Goal: Transaction & Acquisition: Purchase product/service

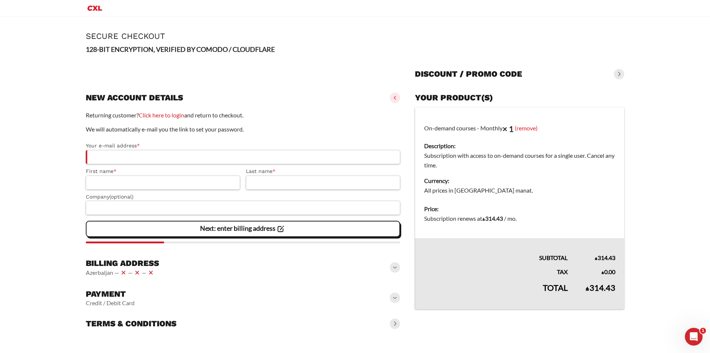
click at [499, 128] on td "On-demand courses - Monthly × 1 (remove) Description: Subscription with access …" at bounding box center [519, 153] width 209 height 93
click at [666, 120] on main "Page Secure Checkout 128-BIT ENCRYPTION, VERIFIED BY COMODO / CLOUDFLARE Discou…" at bounding box center [355, 182] width 710 height 331
click at [462, 128] on td "On-demand courses - Monthly × 1 (remove) Description: Subscription with access …" at bounding box center [519, 153] width 209 height 93
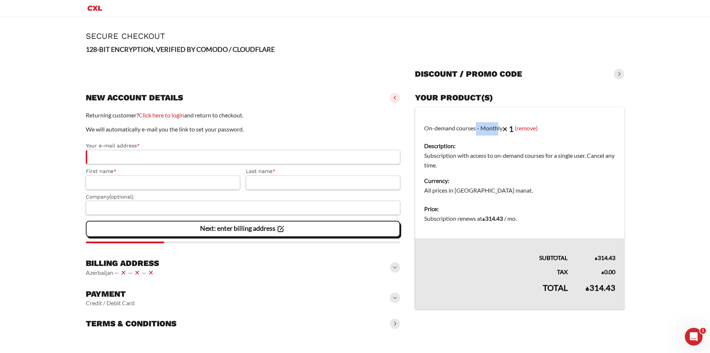
click at [462, 128] on td "On-demand courses - Monthly × 1 (remove) Description: Subscription with access …" at bounding box center [519, 153] width 209 height 93
click at [679, 125] on main "Page Secure Checkout 128-BIT ENCRYPTION, VERIFIED BY COMODO / CLOUDFLARE Discou…" at bounding box center [355, 182] width 710 height 331
click at [485, 225] on td "Price: Subscription renews at ₼ 314.43 / mo ." at bounding box center [519, 218] width 209 height 38
click at [485, 222] on dd "Subscription renews at ₼ 314.43 / mo ." at bounding box center [519, 219] width 191 height 10
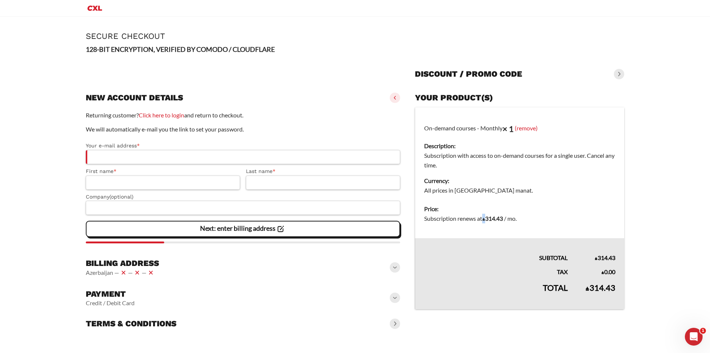
click at [485, 222] on span "₼" at bounding box center [484, 218] width 3 height 7
click at [485, 221] on span "₼" at bounding box center [484, 218] width 3 height 7
click at [485, 219] on span "₼" at bounding box center [484, 218] width 3 height 7
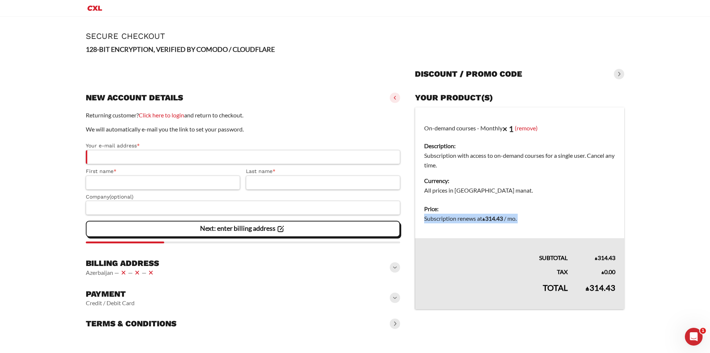
click at [485, 219] on span "₼" at bounding box center [484, 218] width 3 height 7
click at [675, 202] on main "Page Secure Checkout 128-BIT ENCRYPTION, VERIFIED BY COMODO / CLOUDFLARE Discou…" at bounding box center [355, 182] width 710 height 331
